Goal: Check status: Check status

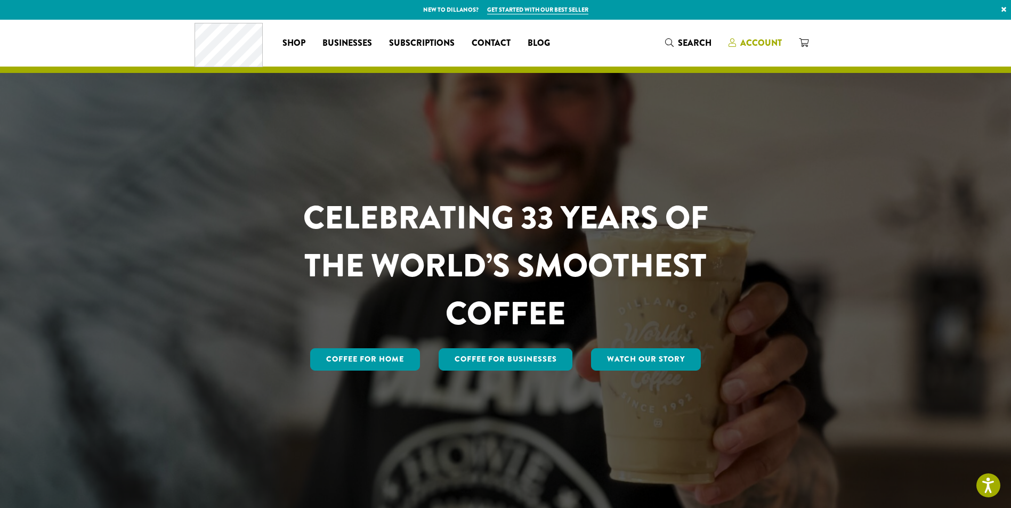
click at [771, 42] on span "Account" at bounding box center [761, 43] width 42 height 12
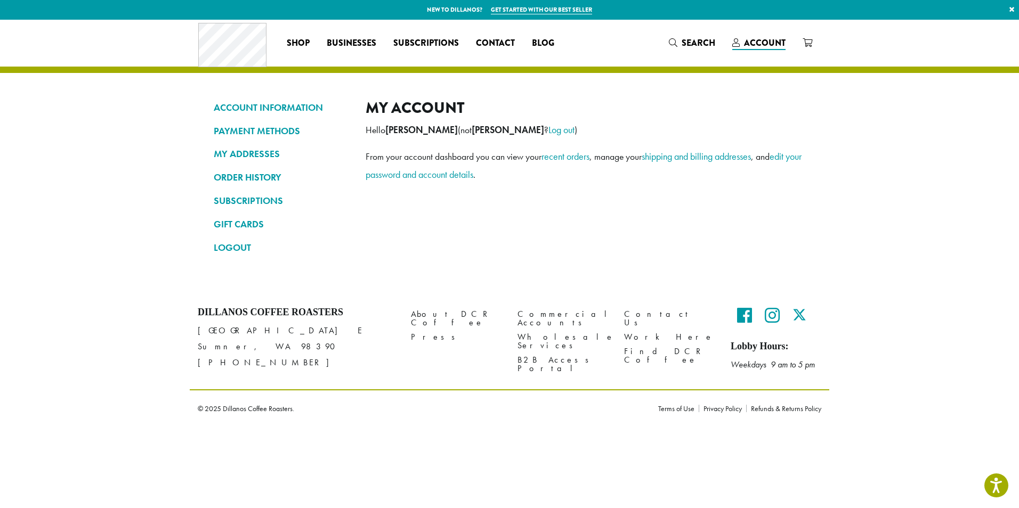
click at [763, 94] on div "ACCOUNT INFORMATION PAYMENT METHODS MY ADDRESSES ORDER HISTORY SUBSCRIPTIONS GI…" at bounding box center [509, 155] width 639 height 271
click at [262, 174] on link "ORDER HISTORY" at bounding box center [282, 177] width 136 height 18
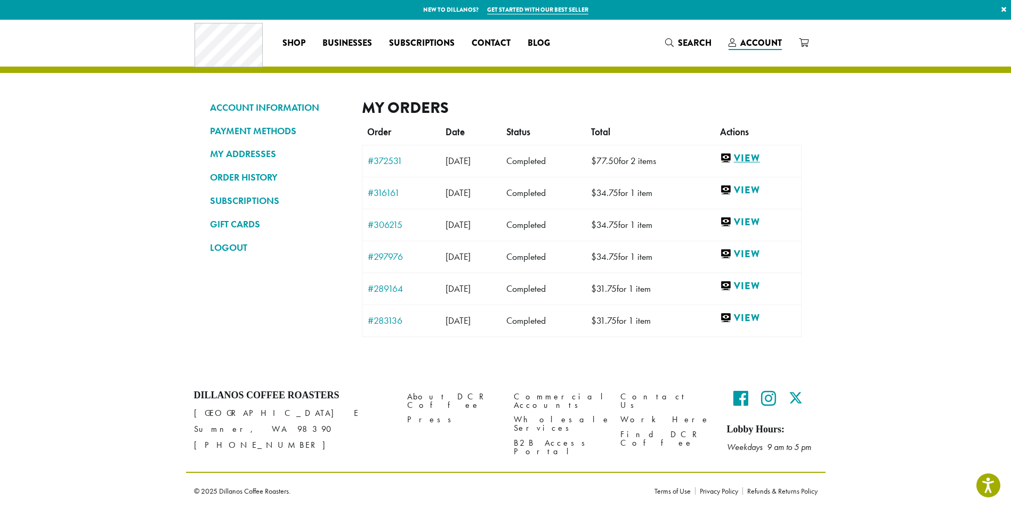
click at [767, 157] on link "View" at bounding box center [758, 158] width 76 height 13
